Goal: Task Accomplishment & Management: Manage account settings

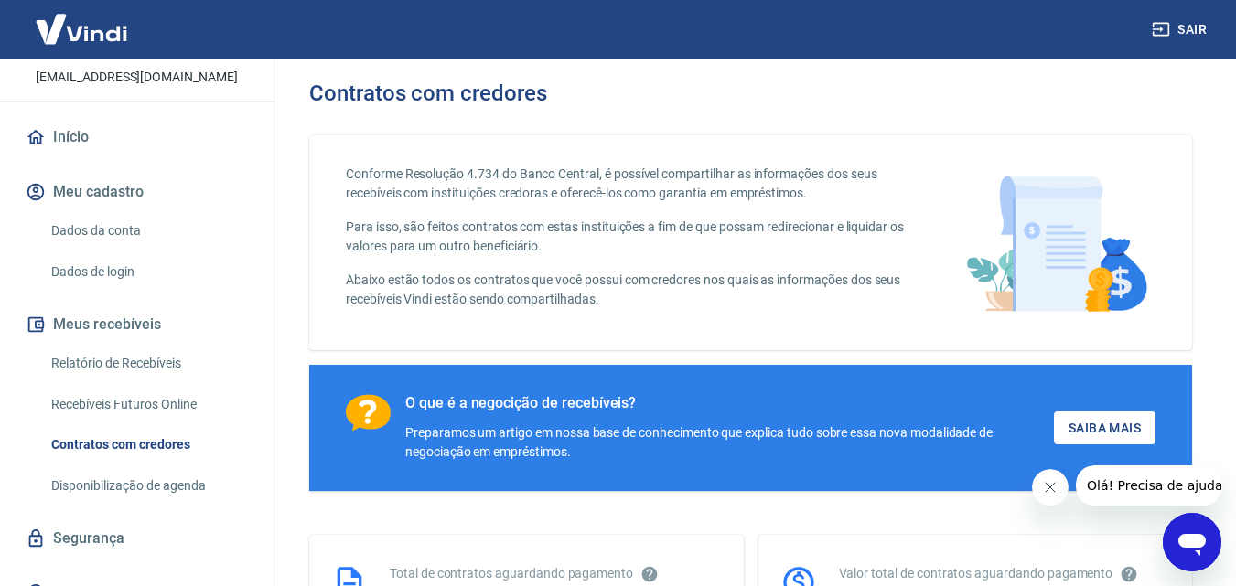
scroll to position [46, 0]
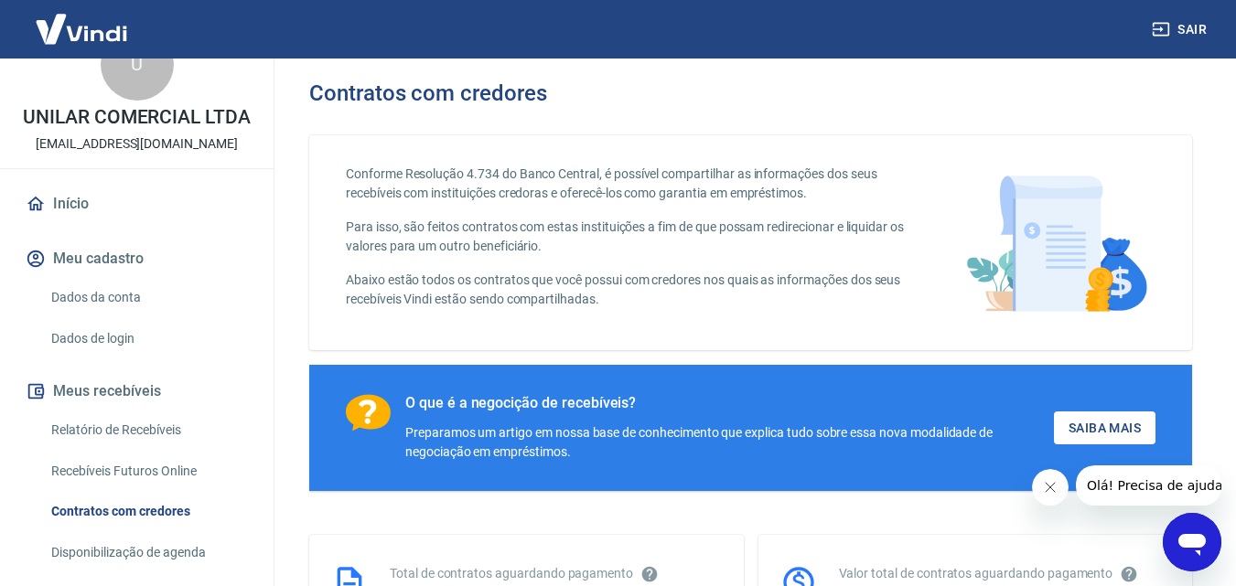
click at [143, 292] on link "Dados da conta" at bounding box center [148, 298] width 208 height 38
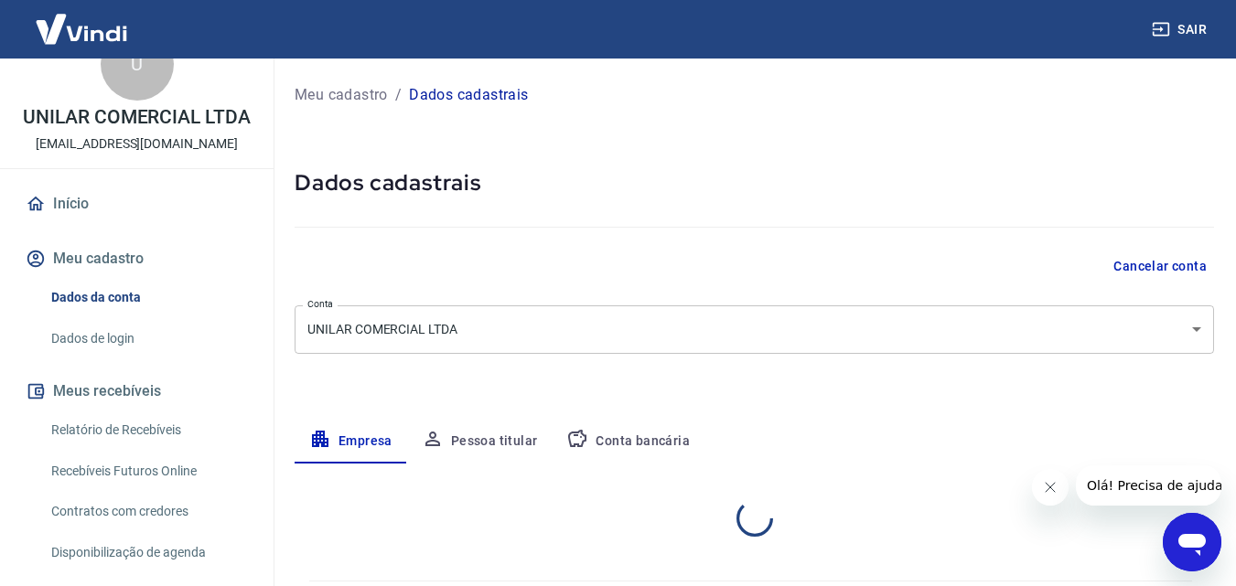
select select "ES"
select select "business"
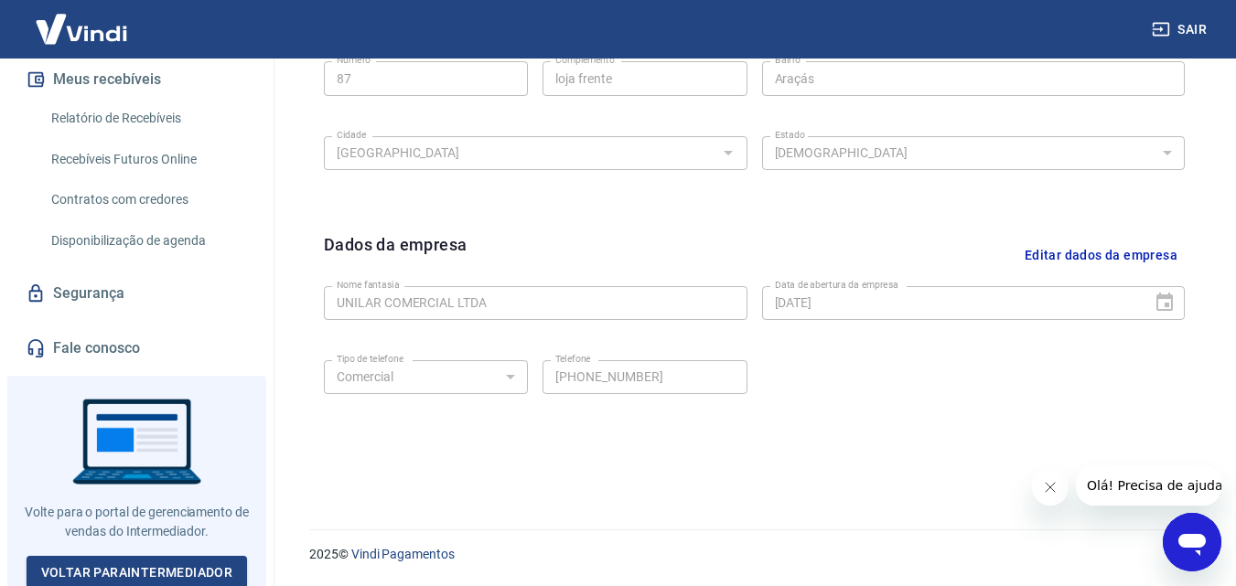
scroll to position [361, 0]
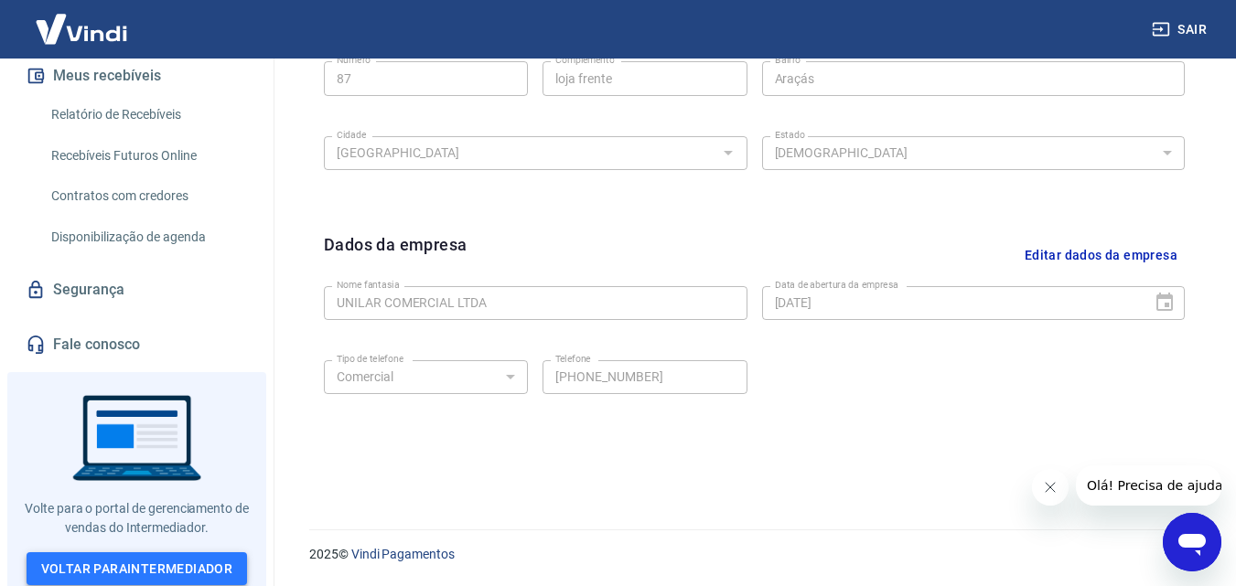
click at [123, 557] on link "Voltar para Intermediador" at bounding box center [137, 570] width 221 height 34
